Goal: Find specific page/section

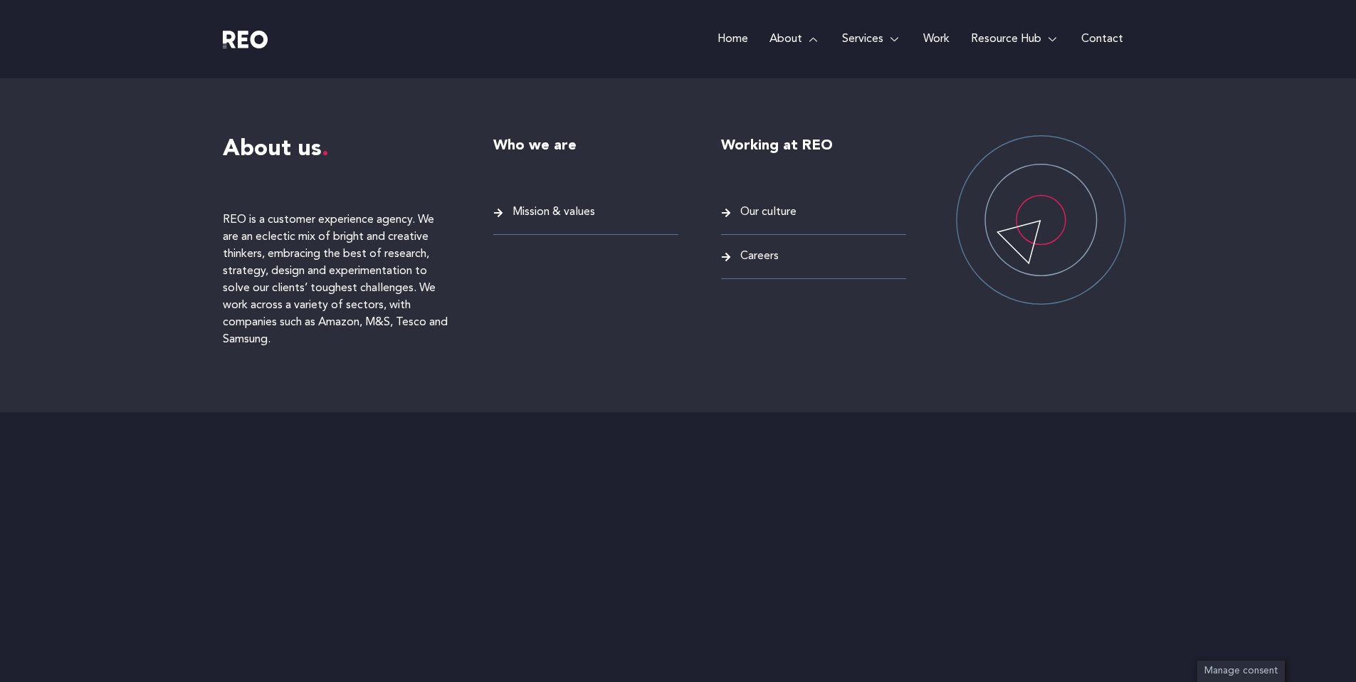
click at [756, 255] on span "Careers" at bounding box center [757, 256] width 42 height 19
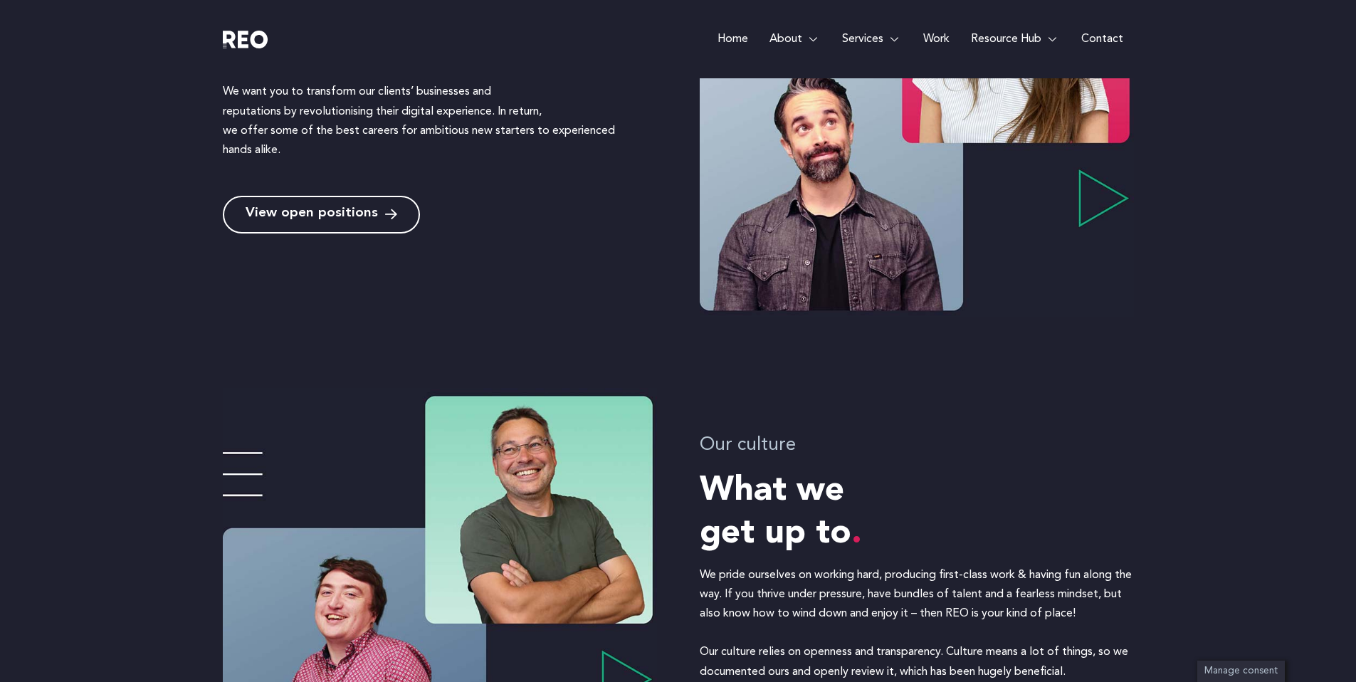
scroll to position [600, 0]
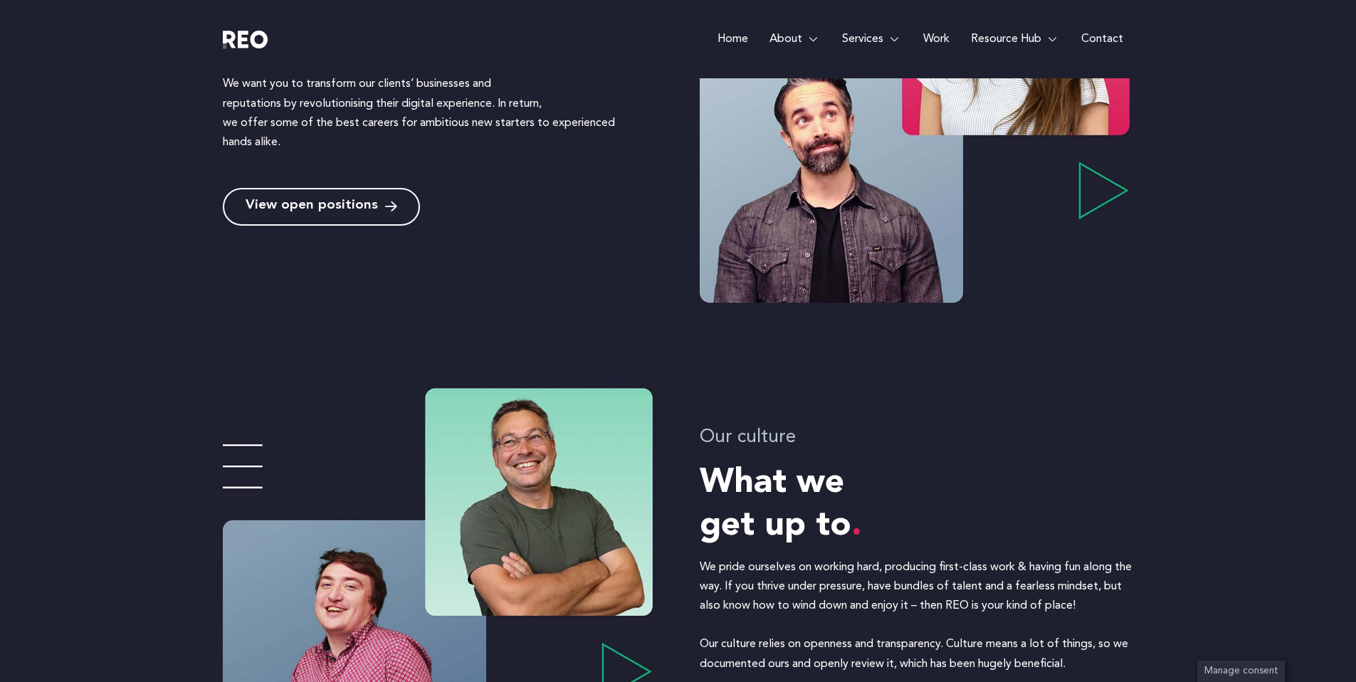
click at [355, 210] on span "View open positions" at bounding box center [311, 207] width 132 height 14
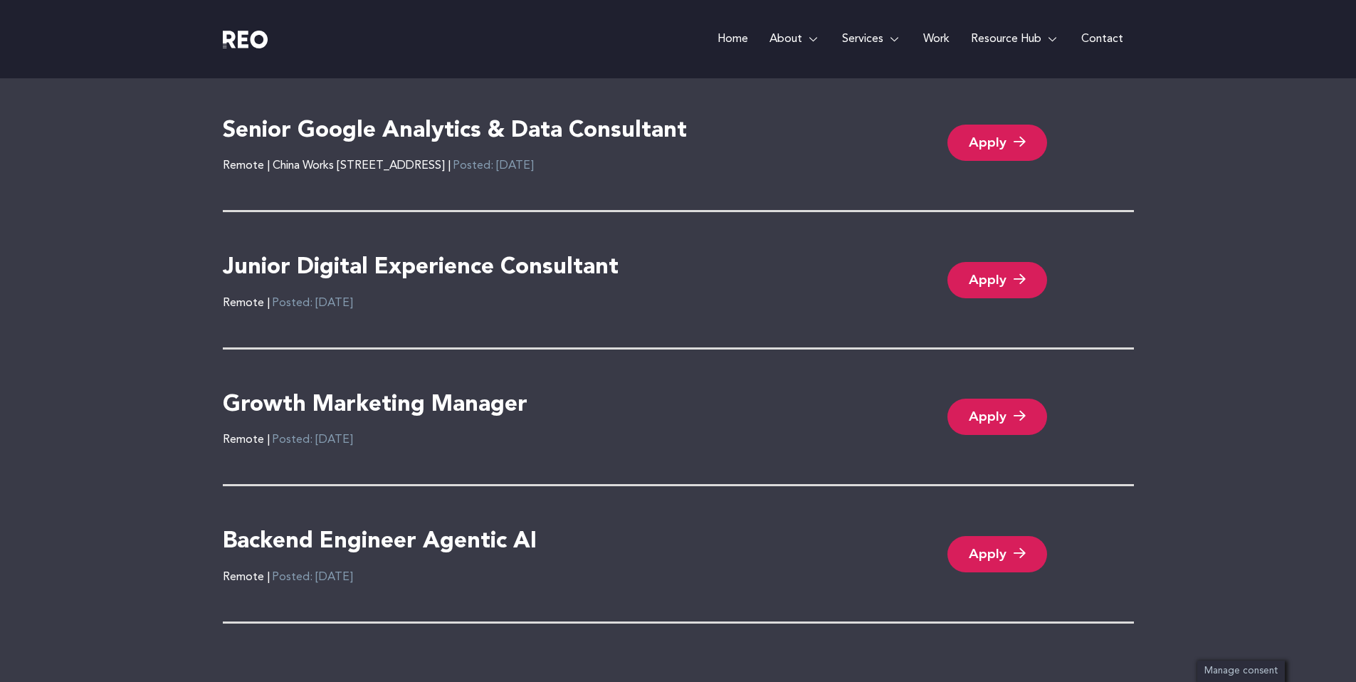
scroll to position [3136, 0]
